Goal: Task Accomplishment & Management: Manage account settings

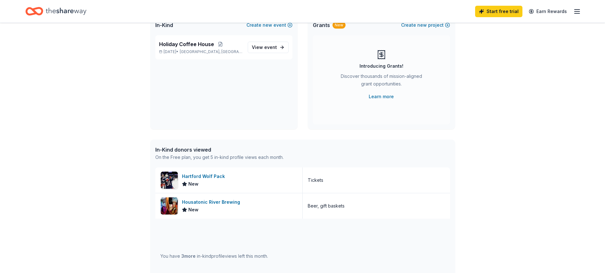
scroll to position [64, 0]
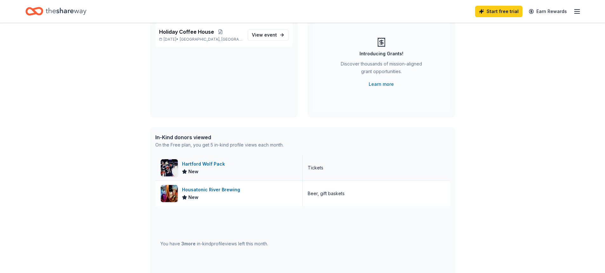
click at [204, 164] on div "Hartford Wolf Pack" at bounding box center [204, 164] width 45 height 8
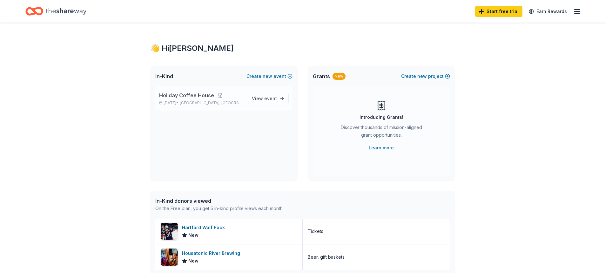
click at [189, 98] on span "Holiday Coffee House" at bounding box center [186, 95] width 55 height 8
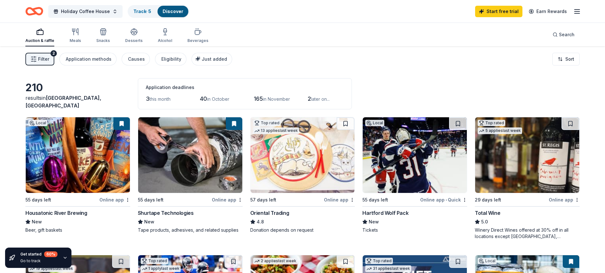
click at [41, 57] on span "Filter" at bounding box center [43, 59] width 11 height 8
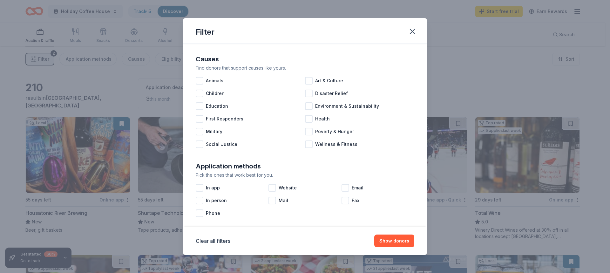
click at [41, 57] on div "Filter Causes Find donors that support causes like yours. Animals Art & Culture…" at bounding box center [305, 136] width 610 height 273
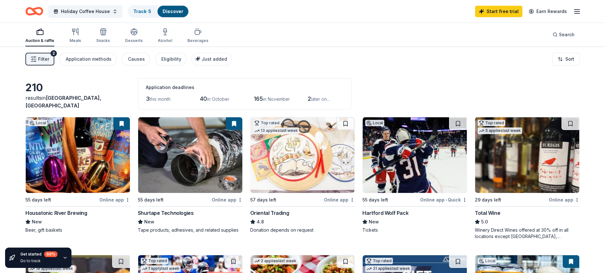
click at [579, 11] on line "button" at bounding box center [577, 11] width 5 height 0
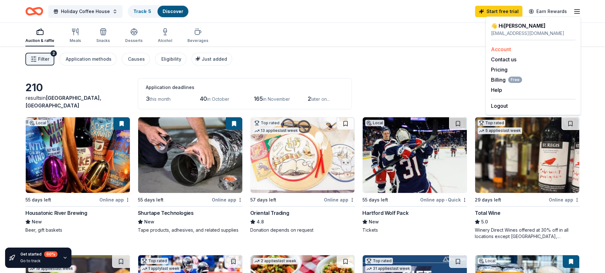
click at [503, 50] on link "Account" at bounding box center [501, 49] width 20 height 6
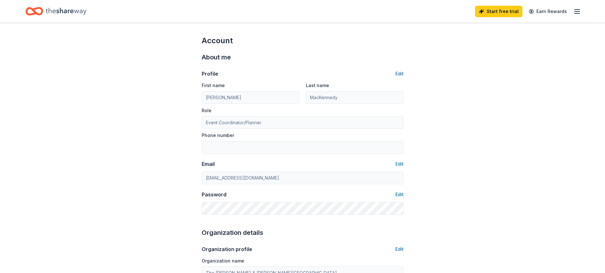
click at [576, 11] on line "button" at bounding box center [577, 11] width 5 height 0
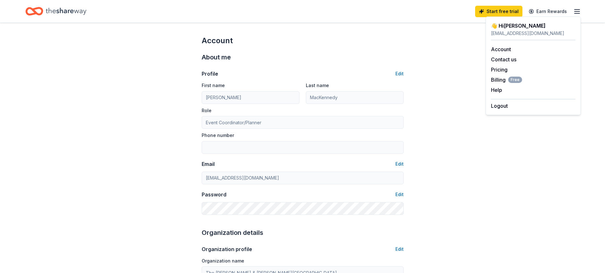
click at [502, 24] on div "👋 Hi [PERSON_NAME]" at bounding box center [533, 26] width 84 height 8
click at [512, 36] on div "[EMAIL_ADDRESS][DOMAIN_NAME]" at bounding box center [533, 34] width 84 height 8
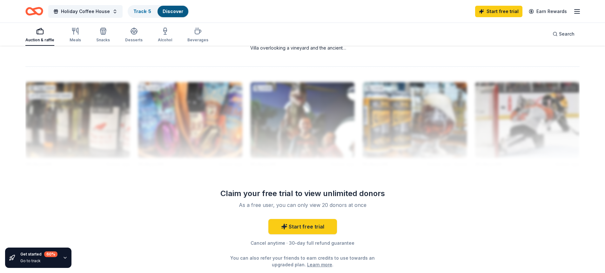
scroll to position [650, 0]
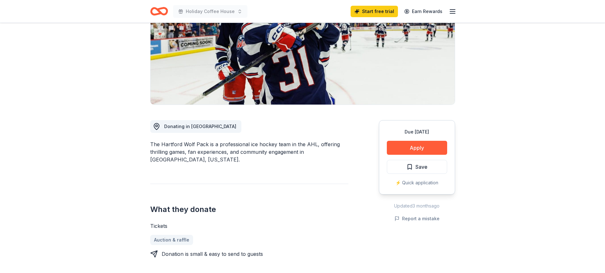
scroll to position [95, 0]
